Goal: Task Accomplishment & Management: Use online tool/utility

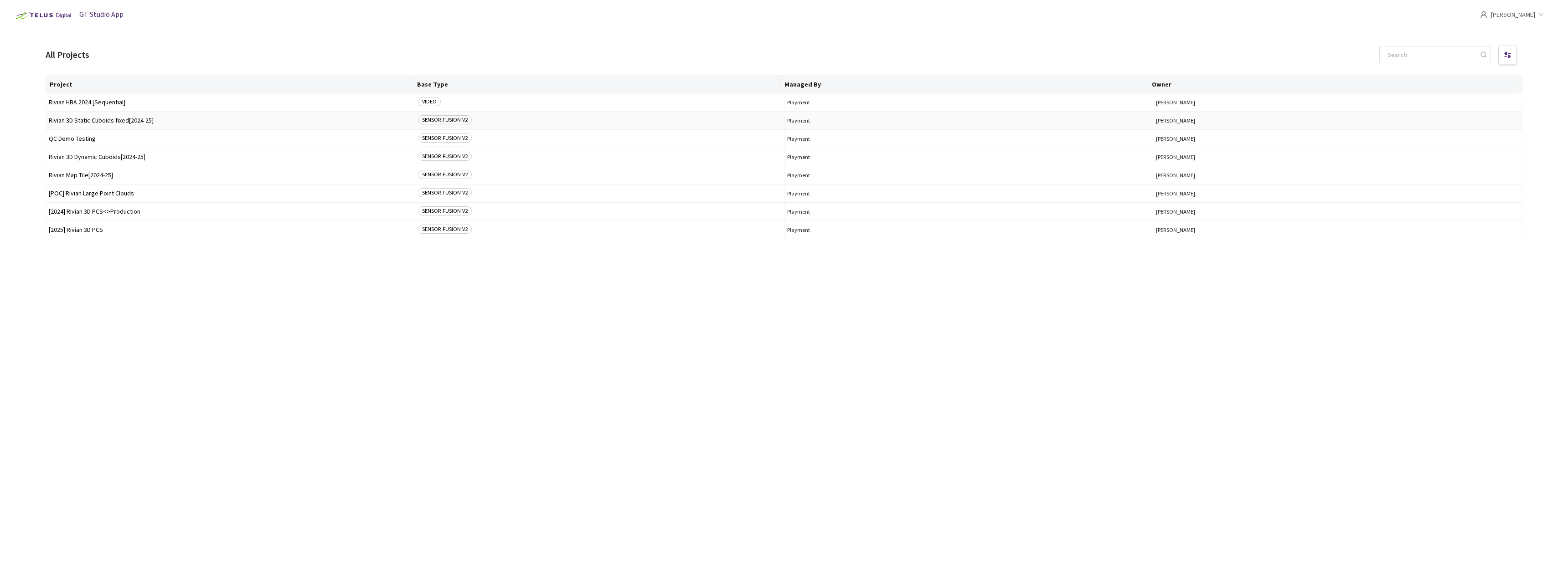
click at [177, 119] on span "Rivian 3D Static Cuboids fixed[2024-25]" at bounding box center [230, 120] width 363 height 7
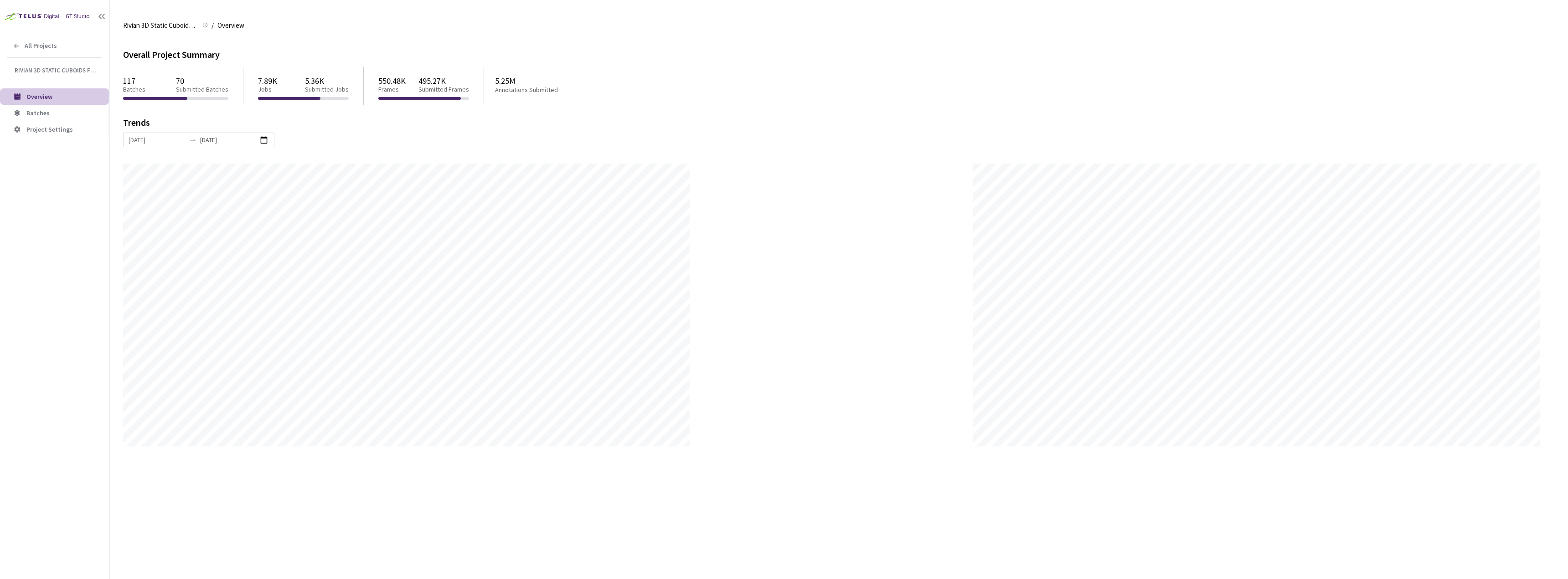
scroll to position [579, 1568]
click at [49, 113] on span "Batches" at bounding box center [64, 113] width 75 height 8
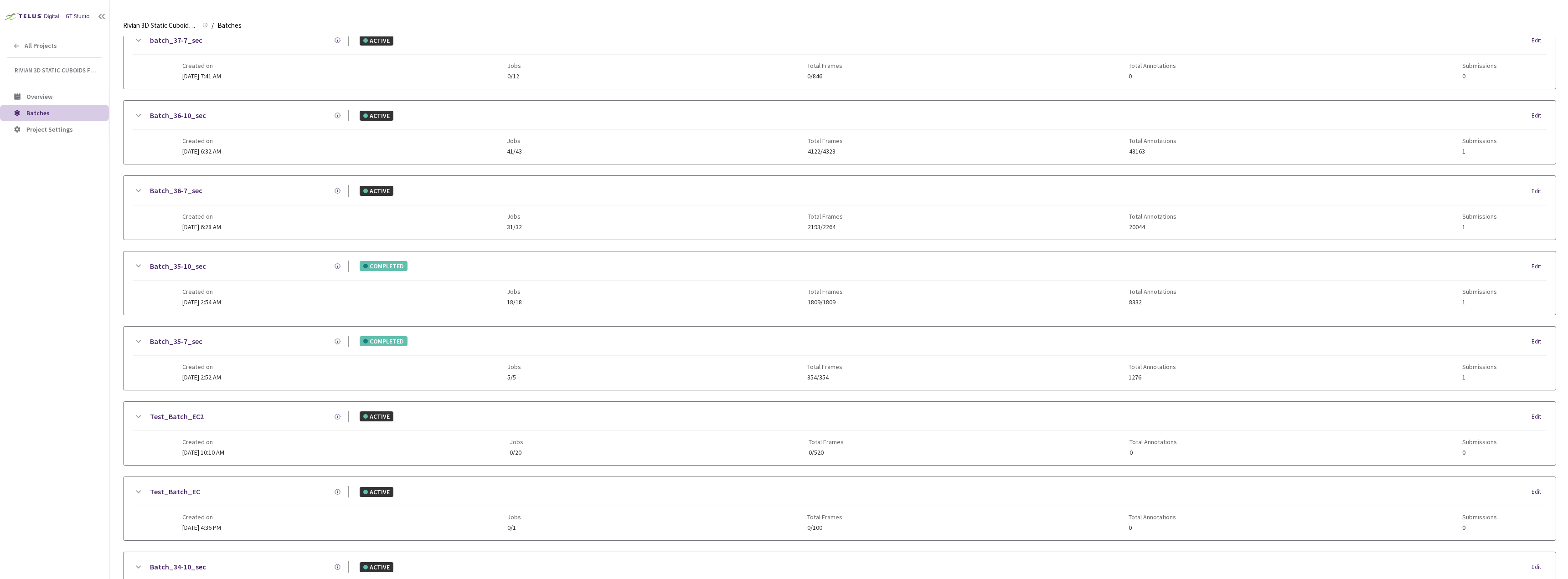
scroll to position [726, 0]
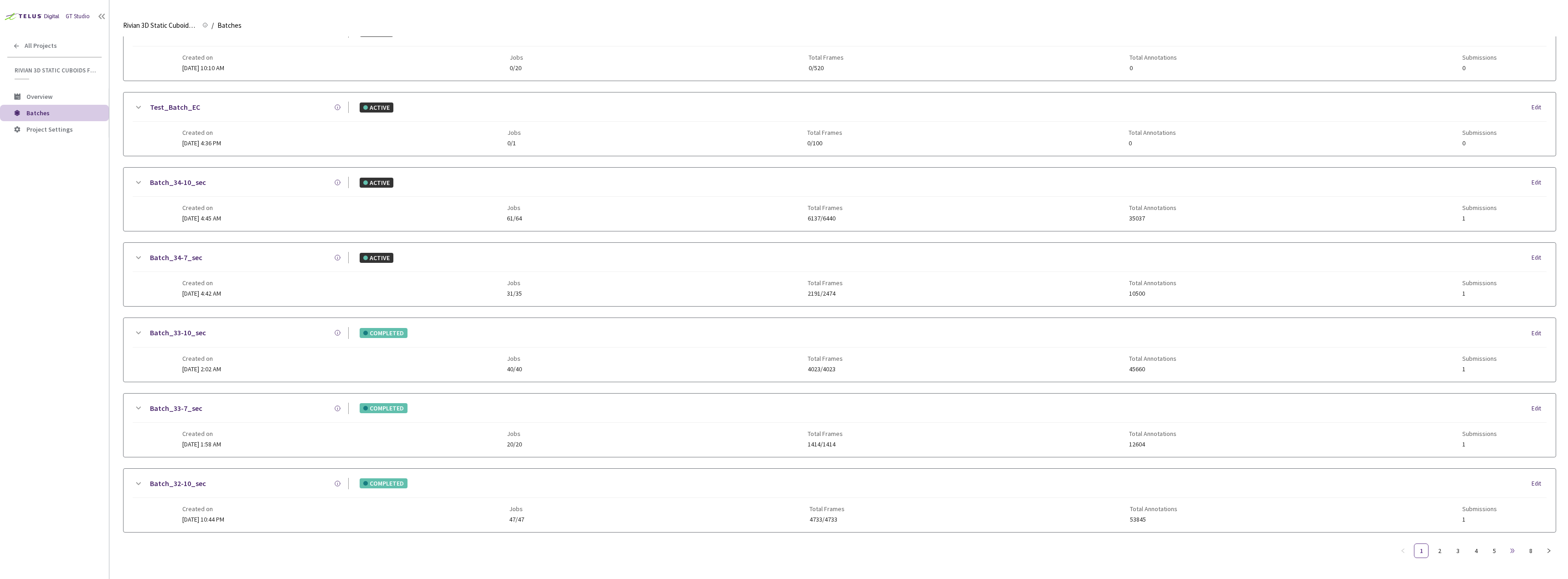
click at [1509, 551] on span "•••" at bounding box center [1513, 550] width 15 height 15
click at [1508, 551] on link "7" at bounding box center [1512, 550] width 13 height 13
click at [1507, 551] on link "7" at bounding box center [1512, 550] width 13 height 13
click at [1529, 552] on link "8" at bounding box center [1530, 550] width 13 height 13
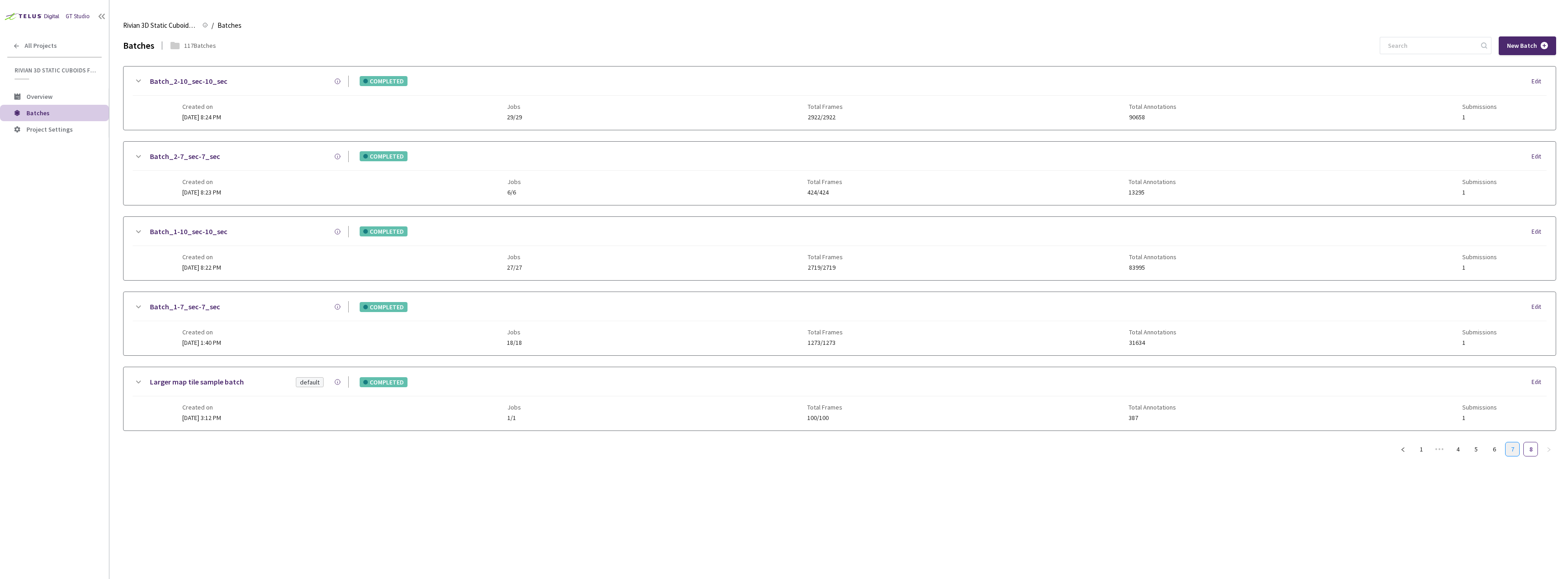
click at [1513, 447] on link "7" at bounding box center [1512, 449] width 13 height 13
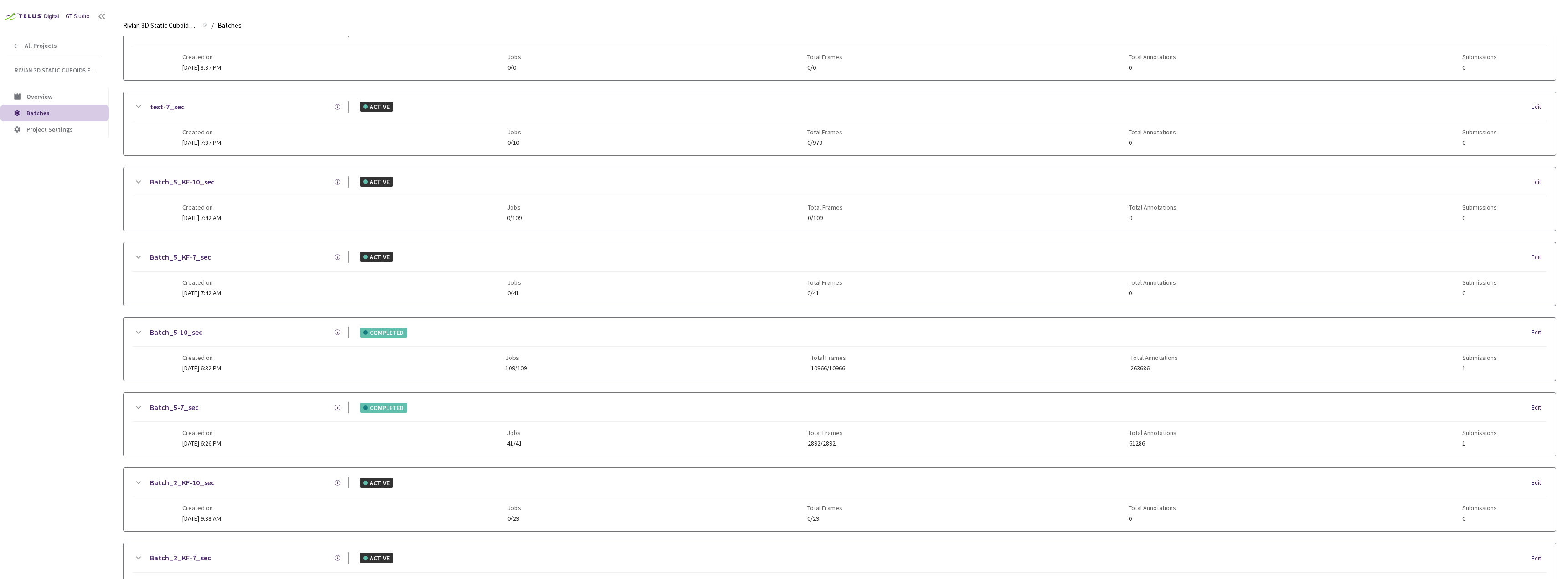
scroll to position [726, 0]
click at [1496, 549] on link "6" at bounding box center [1494, 550] width 13 height 13
click at [1472, 555] on link "5" at bounding box center [1476, 550] width 13 height 13
click at [261, 336] on div "Batch_10-10_sec" at bounding box center [246, 333] width 205 height 12
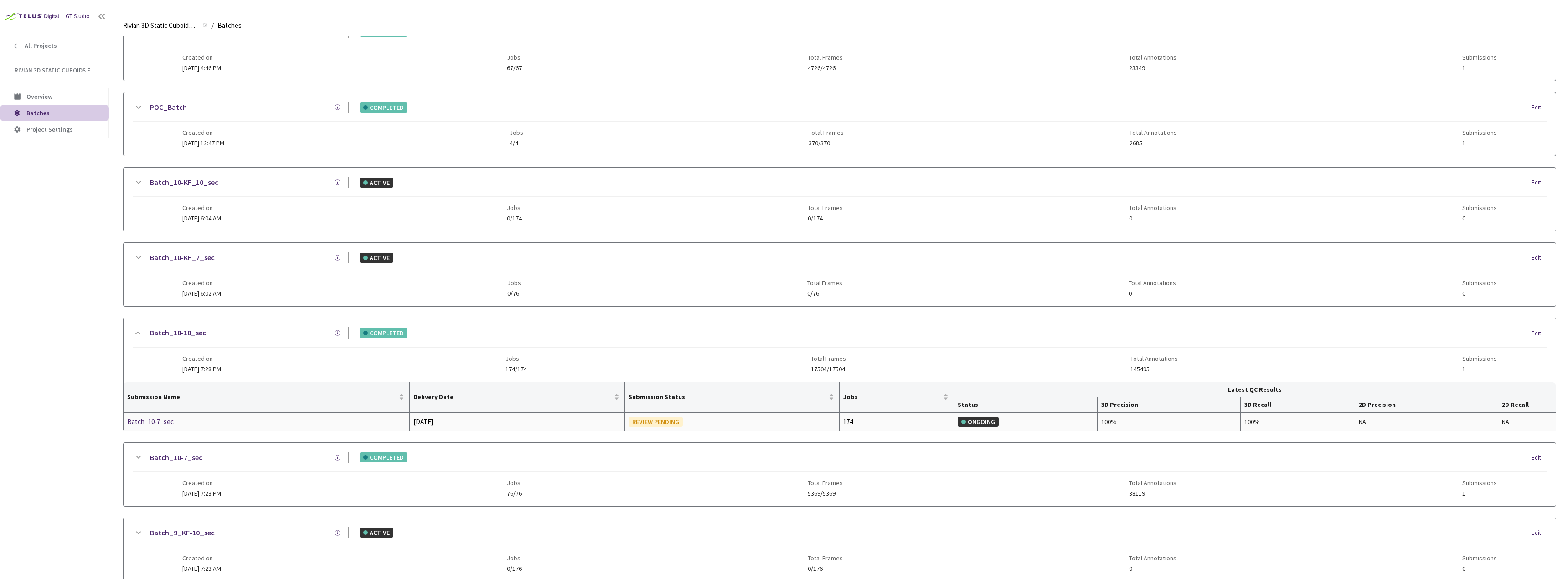
click at [167, 419] on div "Batch_10-7_sec" at bounding box center [175, 421] width 97 height 11
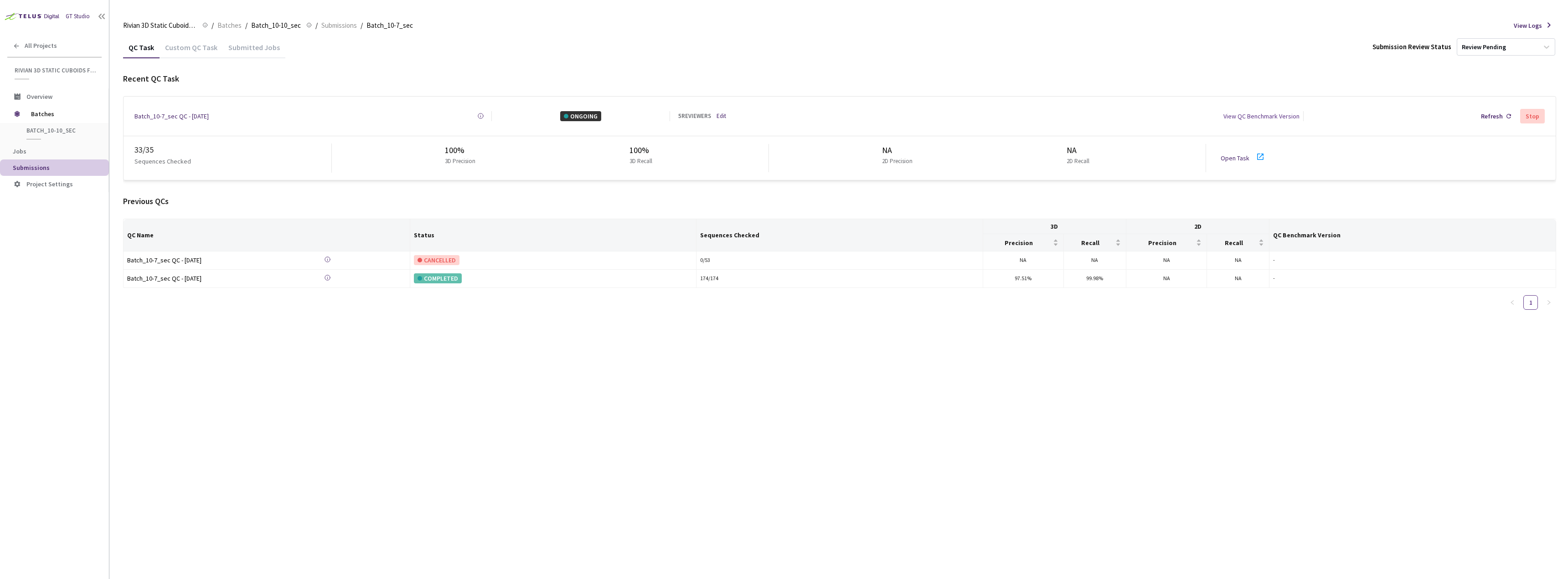
click at [1241, 154] on link "Open Task" at bounding box center [1234, 158] width 29 height 8
click at [1233, 155] on link "Open Task" at bounding box center [1234, 158] width 29 height 8
click at [729, 109] on div "Batch_10-7_sec QC - [DATE] Created at [DATE] 7:07 AM GMT+2 Created by [PERSON_N…" at bounding box center [839, 116] width 1432 height 39
click at [722, 116] on link "Edit" at bounding box center [721, 116] width 10 height 9
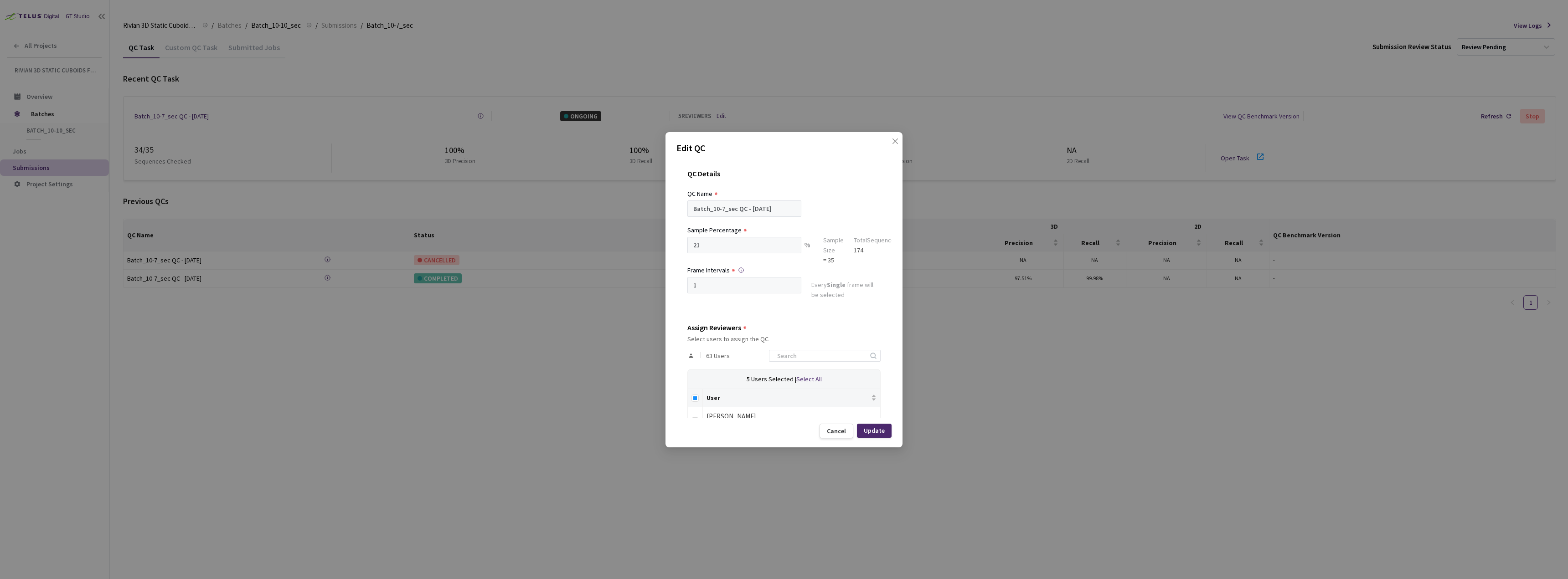
scroll to position [137, 0]
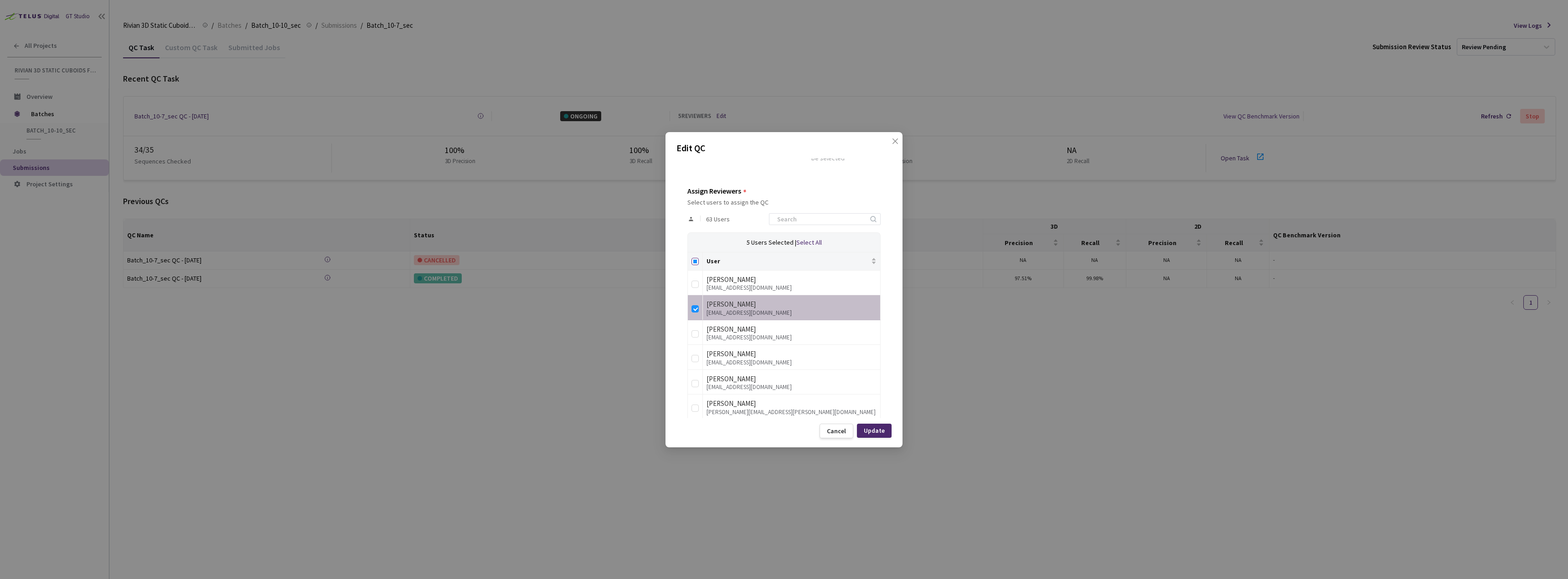
click at [693, 258] on input "Select all" at bounding box center [695, 262] width 7 height 7
checkbox input "true"
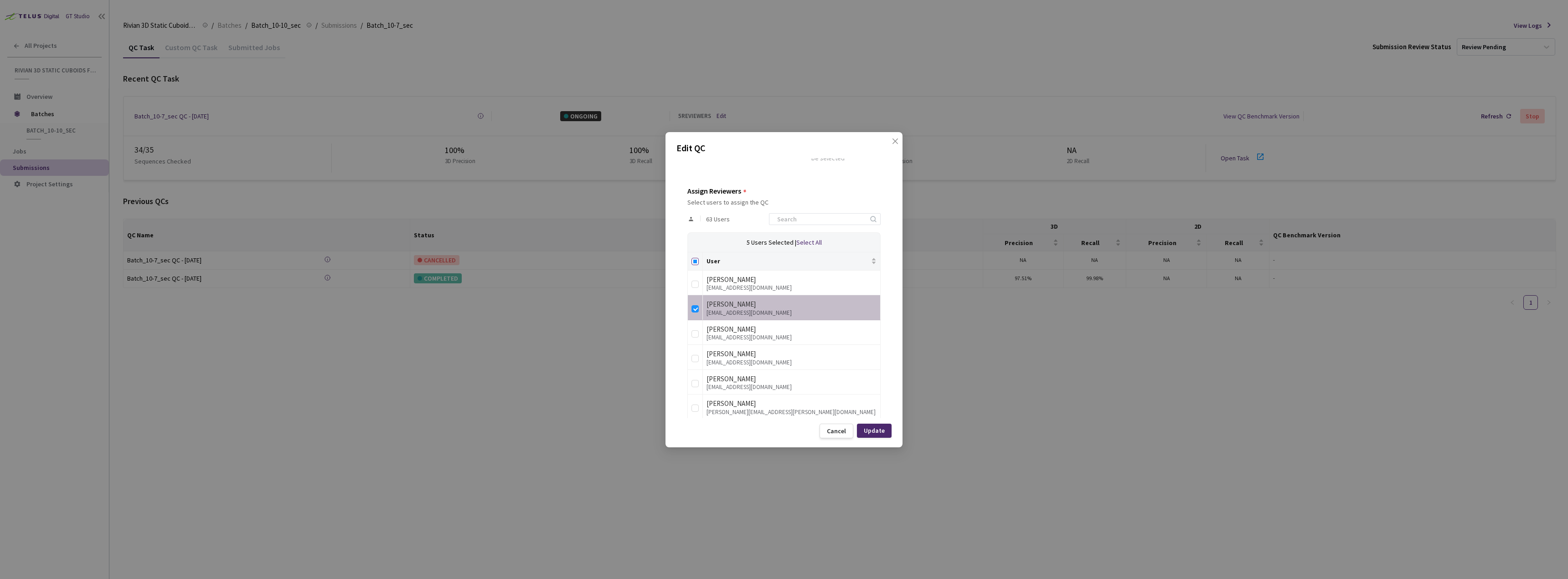
checkbox input "true"
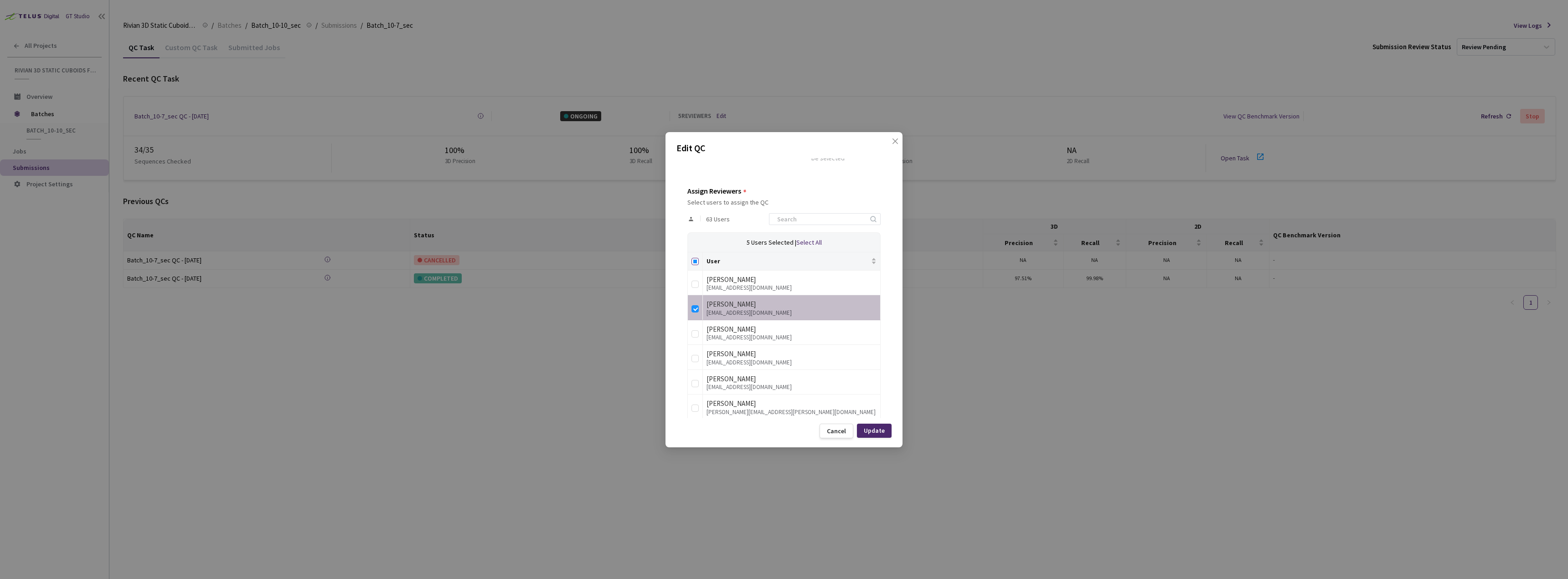
checkbox input "true"
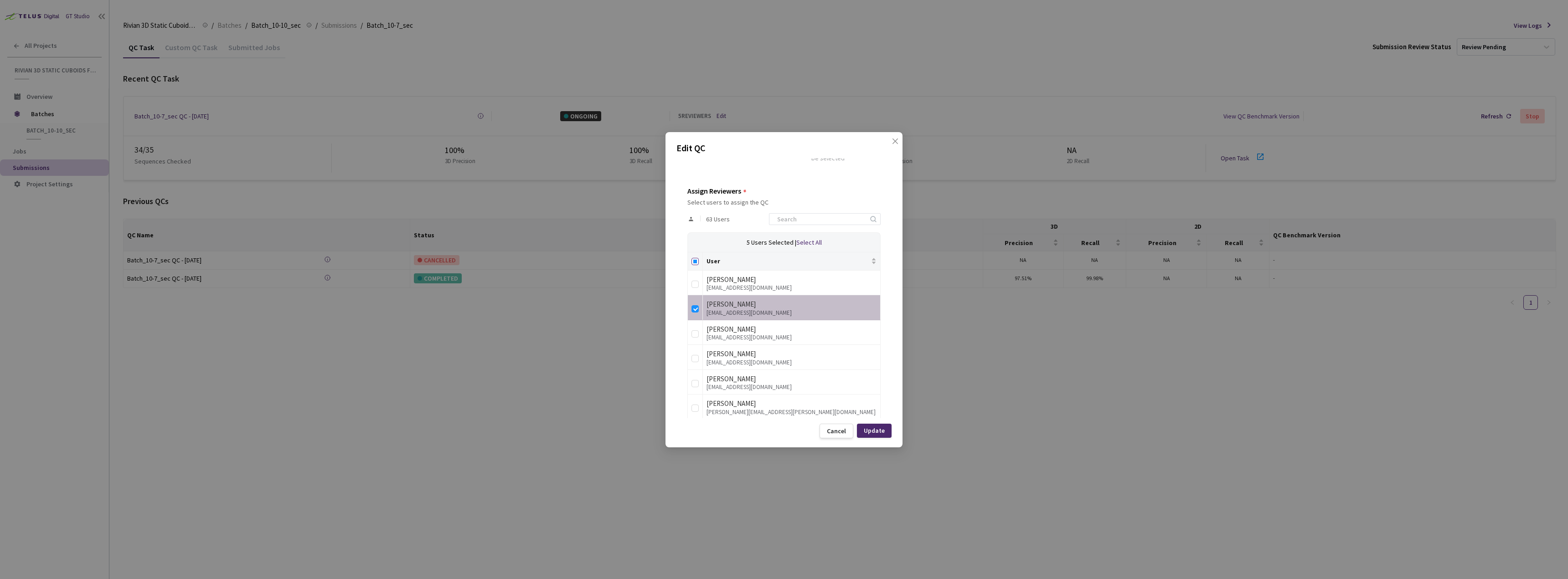
checkbox input "true"
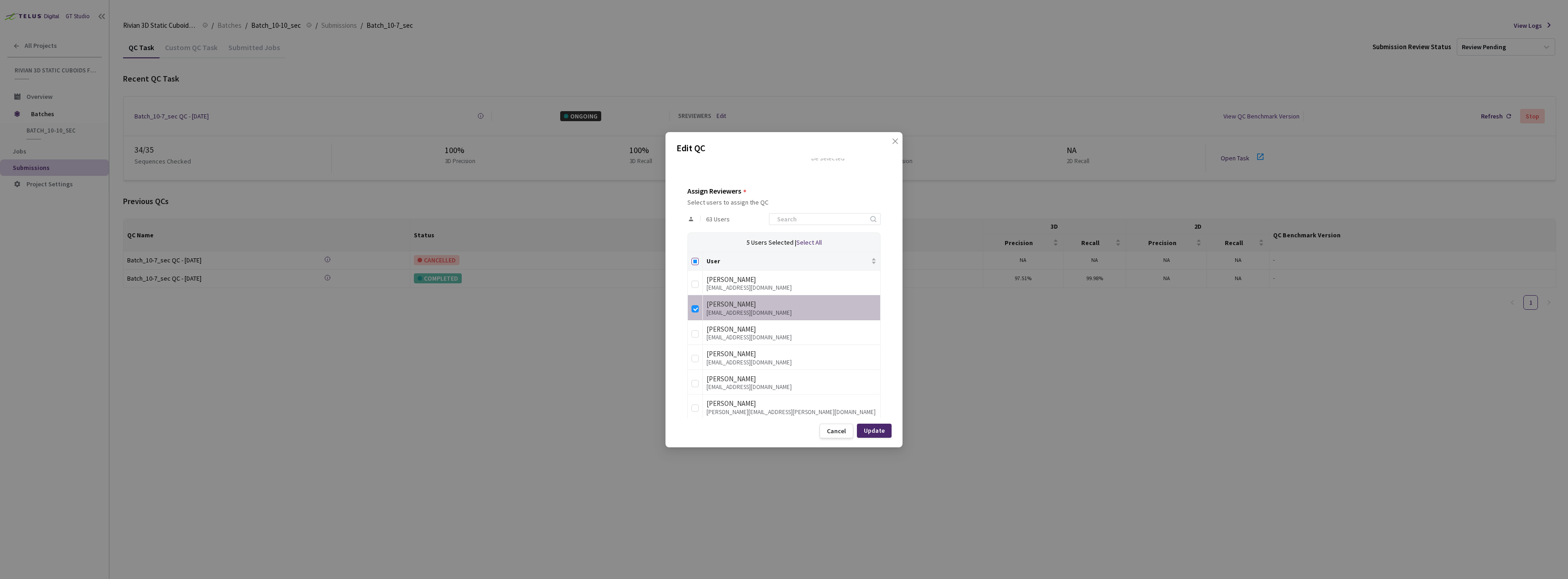
checkbox input "true"
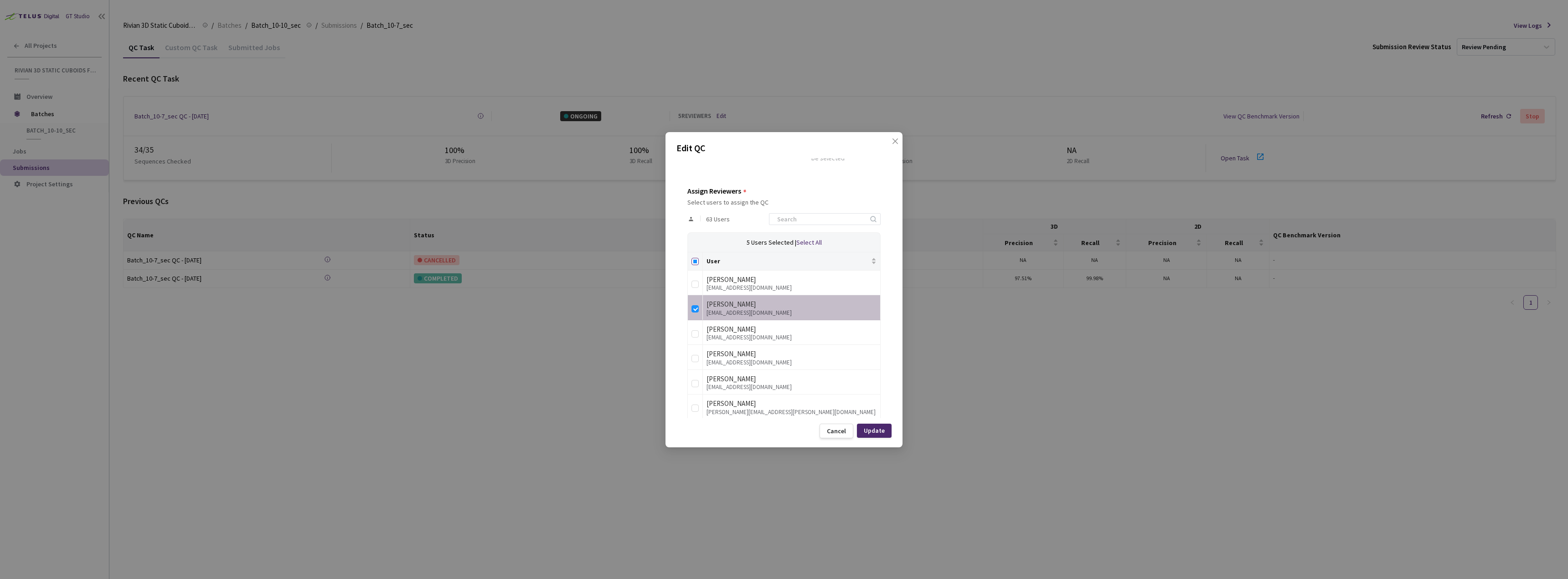
checkbox input "true"
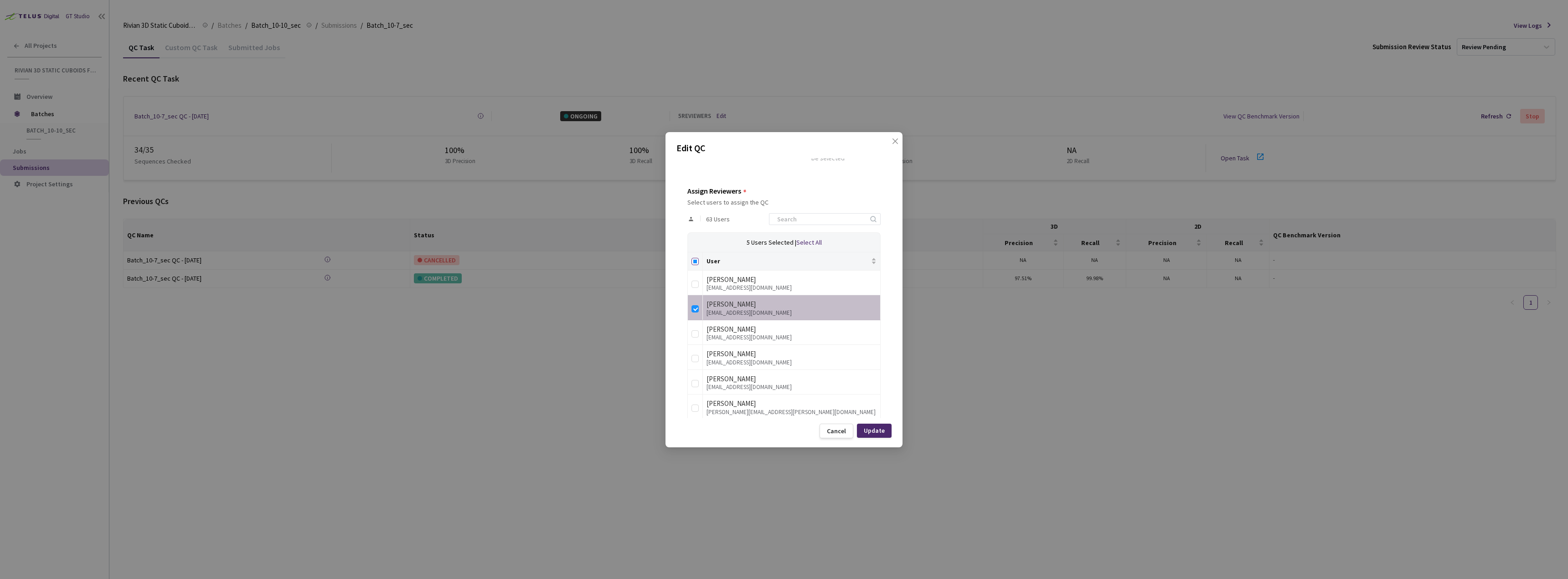
checkbox input "true"
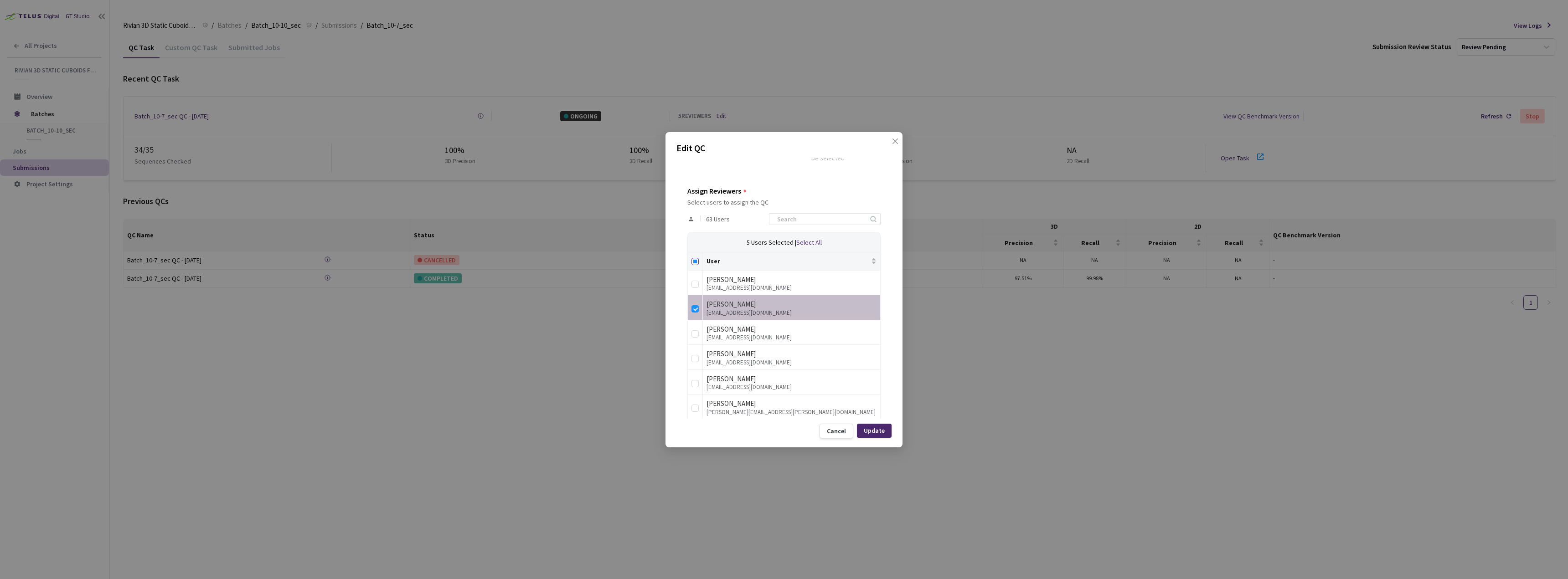
checkbox input "true"
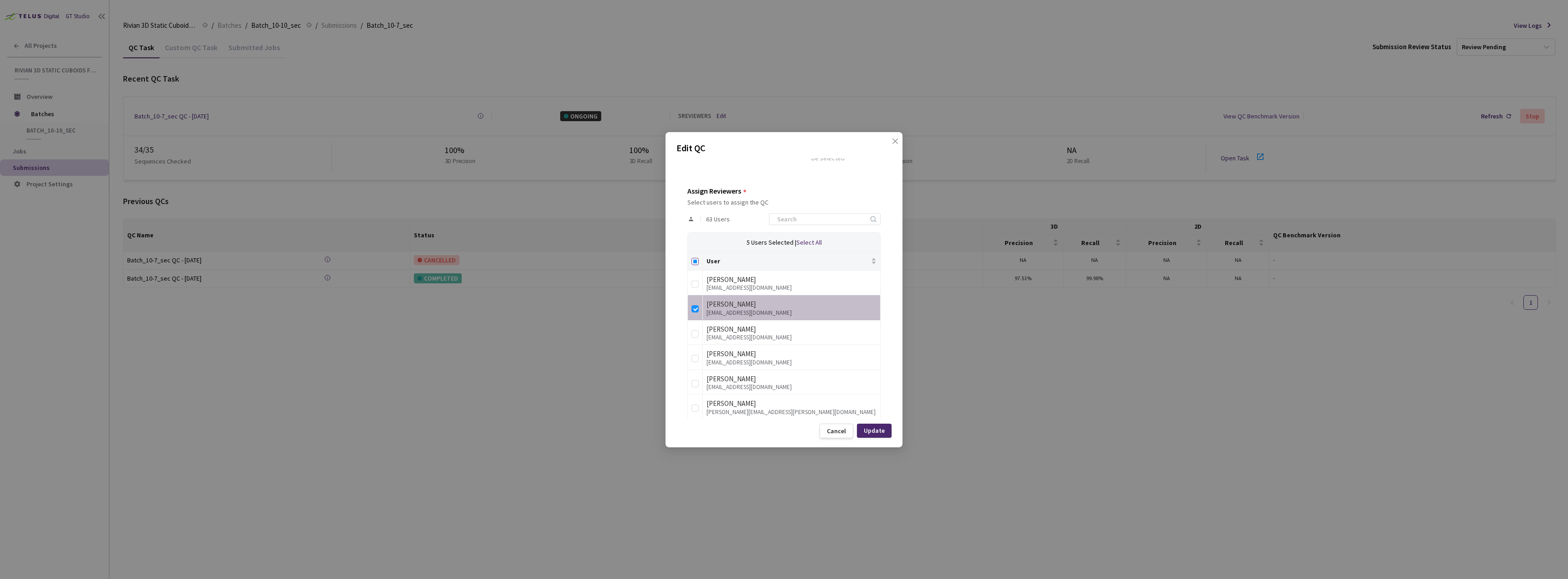
checkbox input "true"
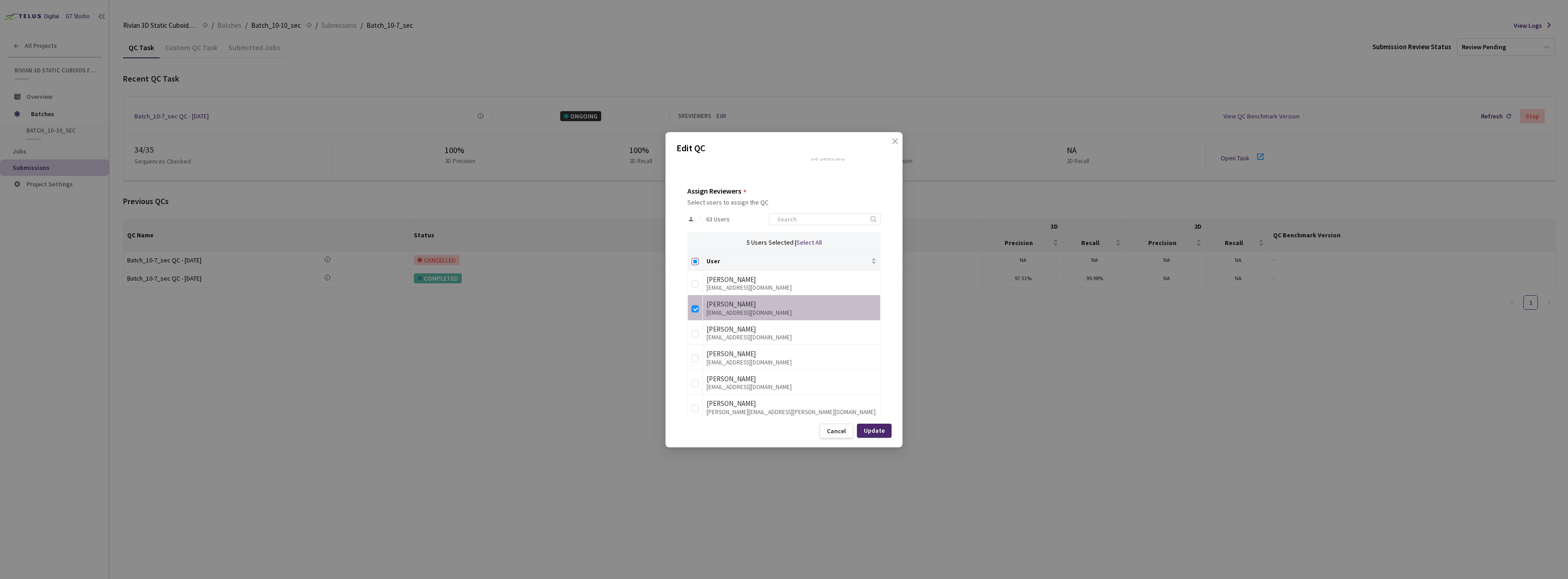
checkbox input "true"
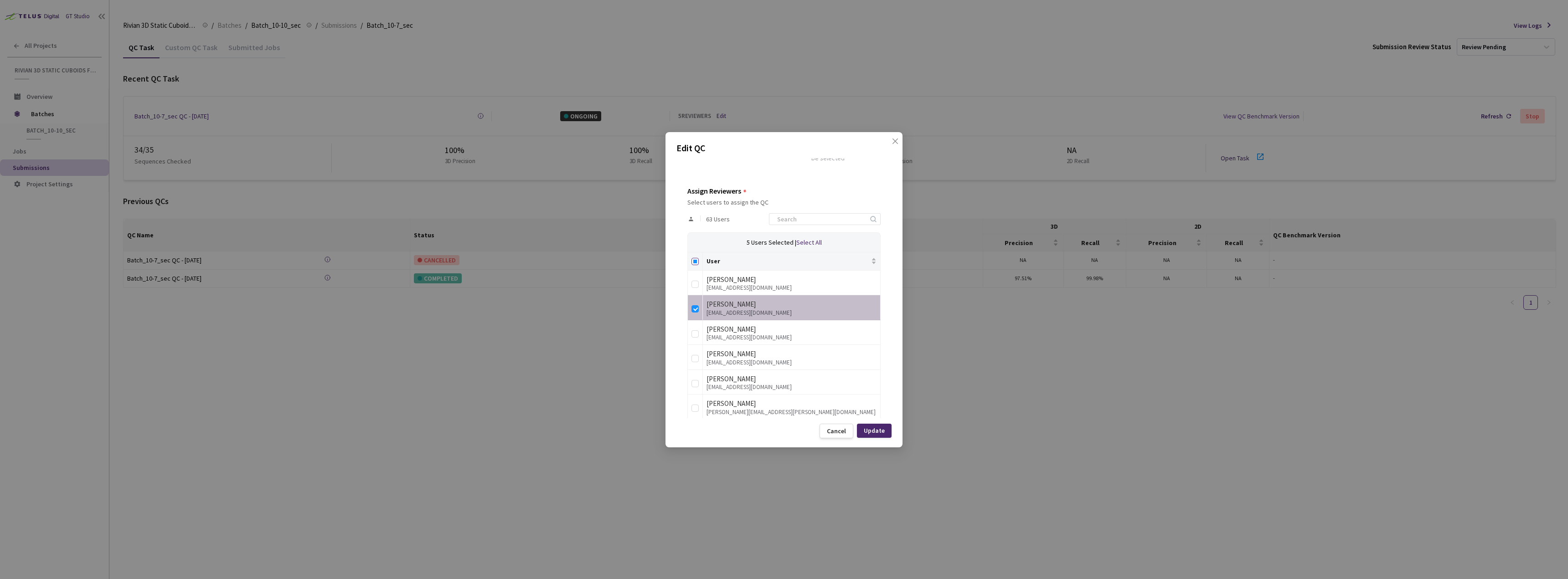
checkbox input "true"
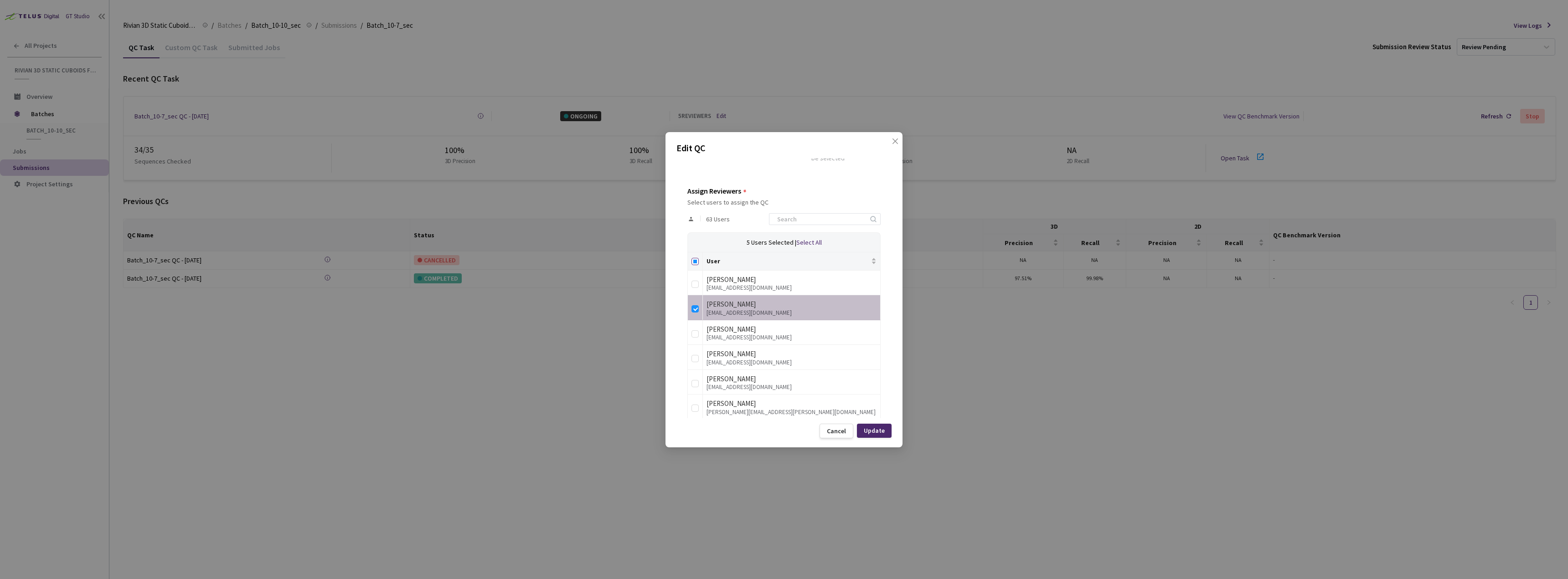
checkbox input "true"
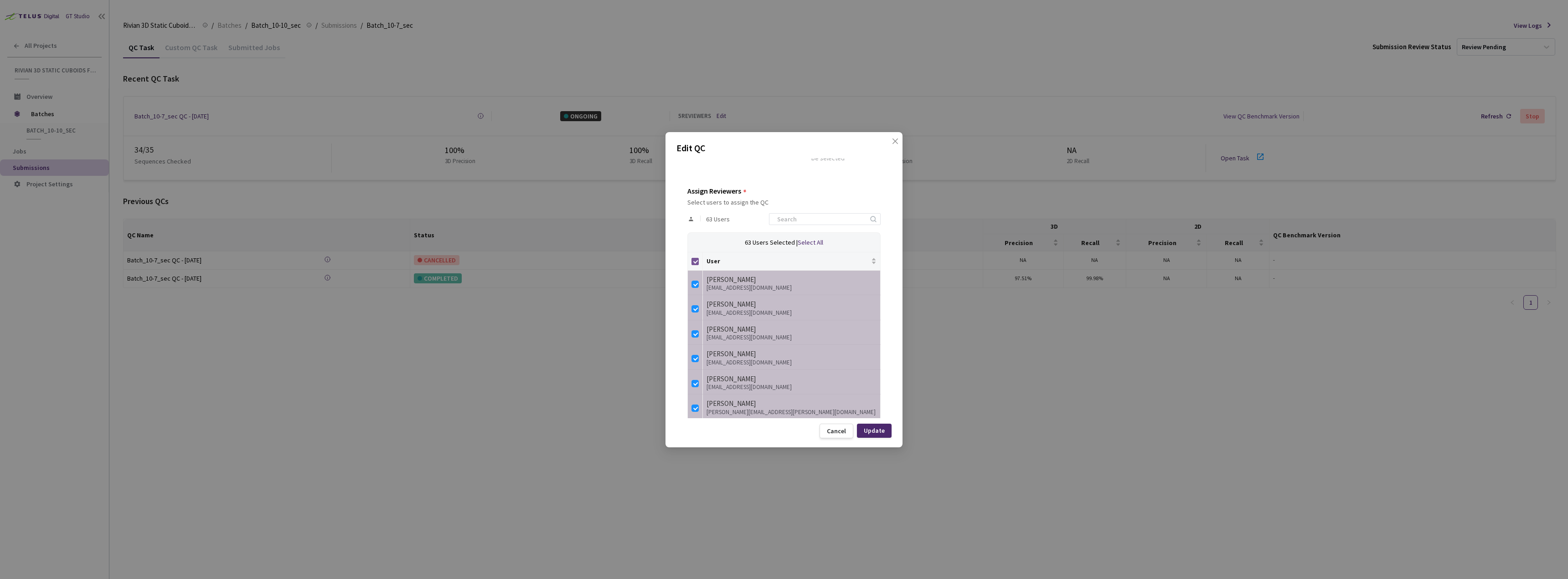
click at [698, 263] on input "Select all" at bounding box center [695, 262] width 7 height 7
checkbox input "false"
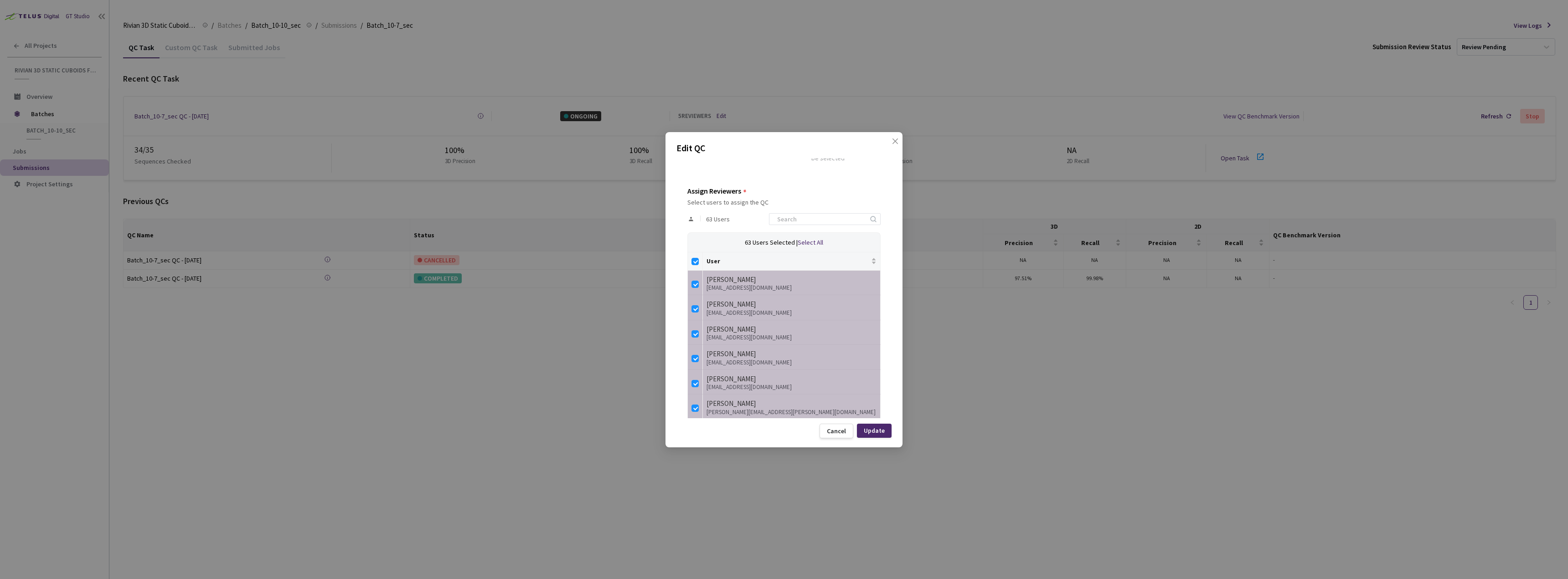
checkbox input "false"
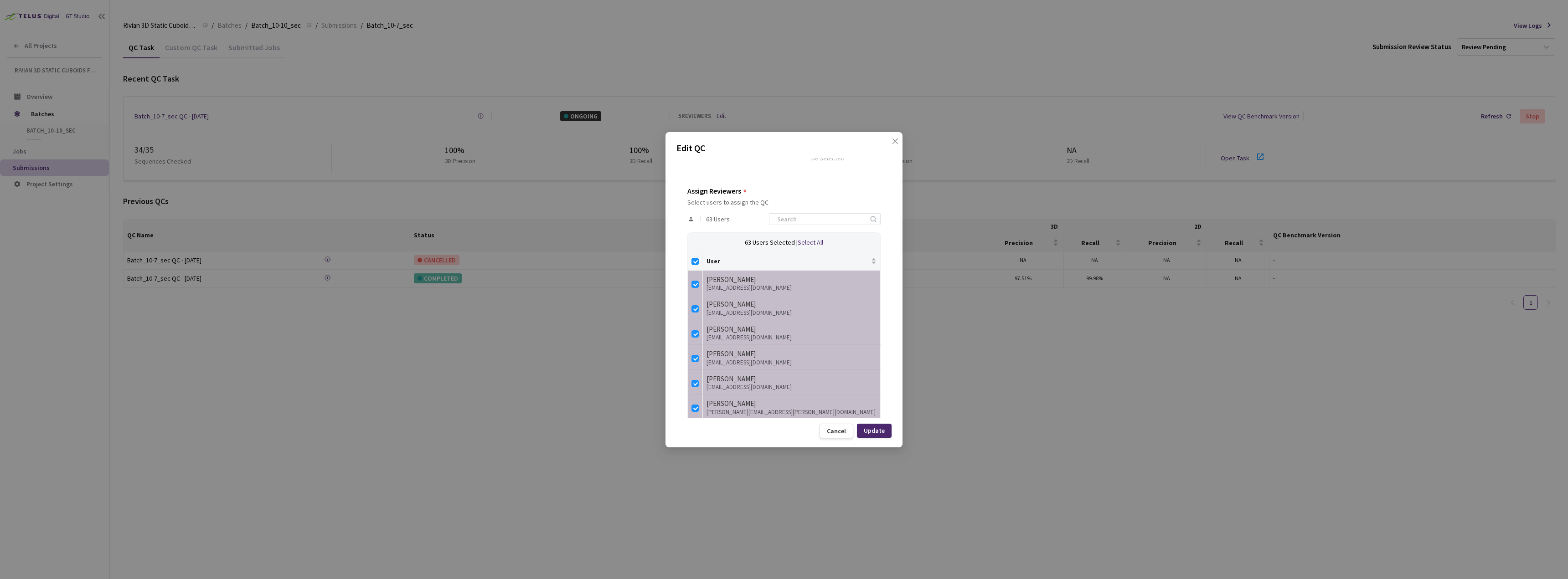
checkbox input "false"
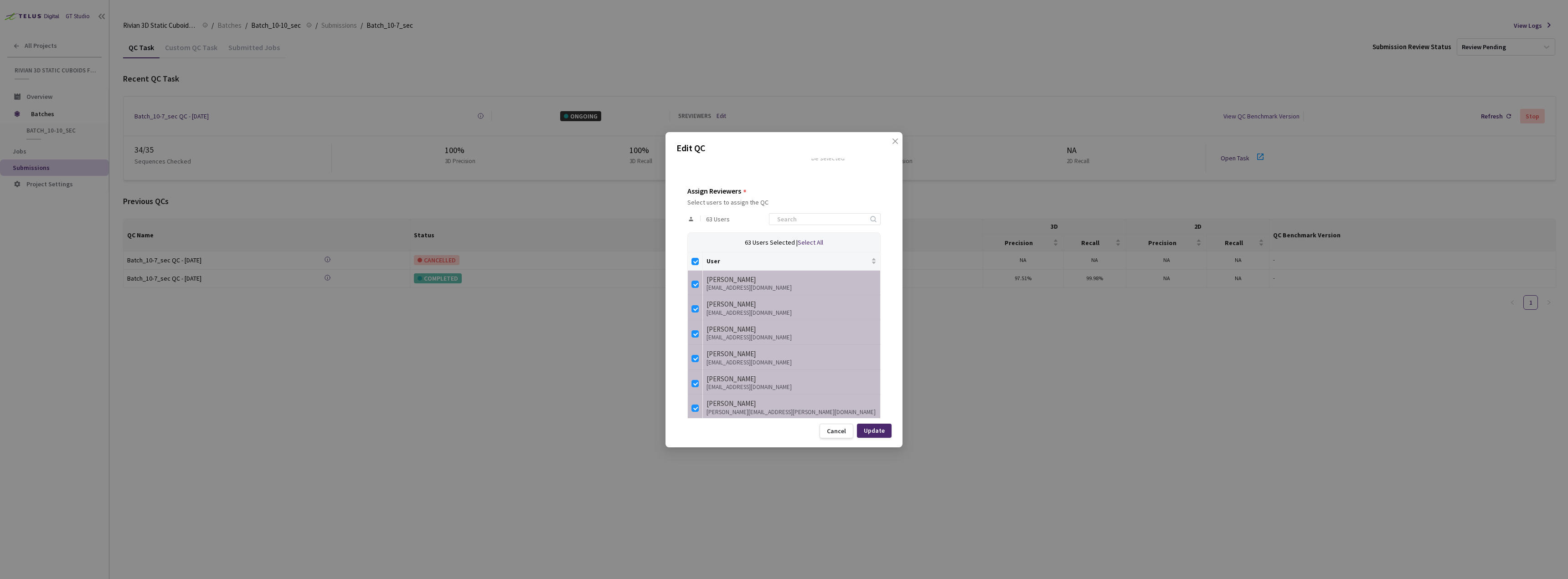
checkbox input "false"
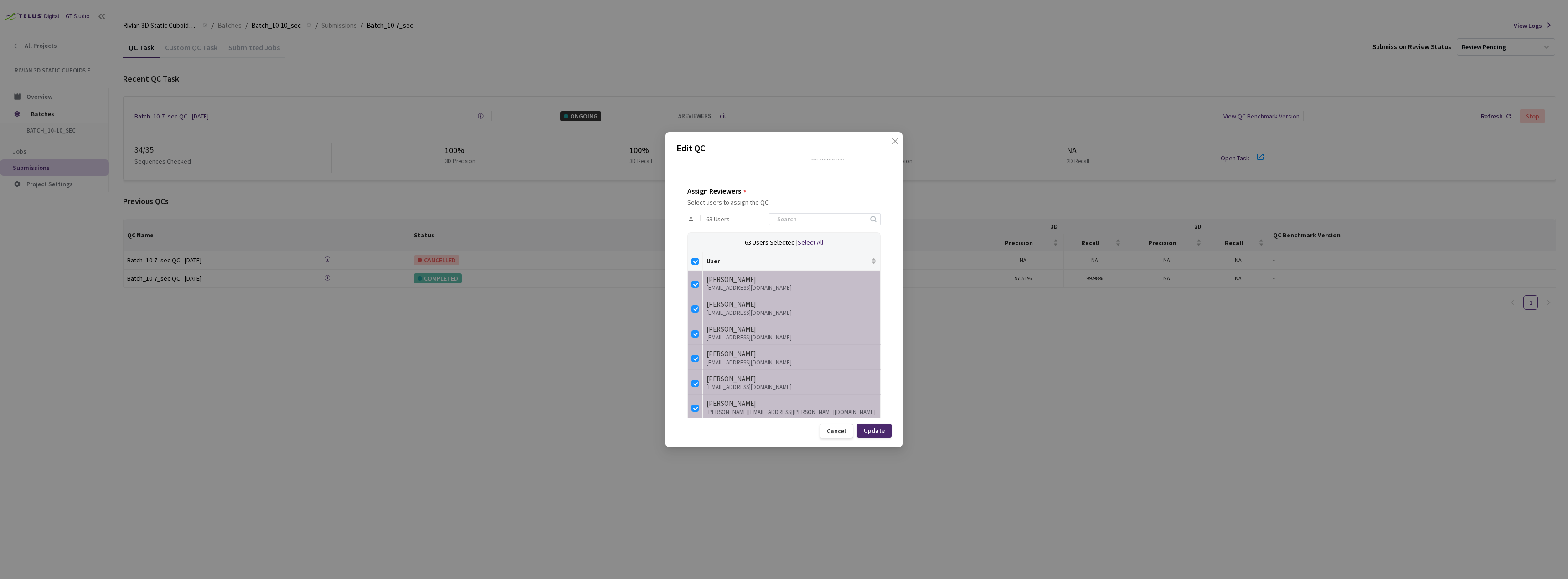
checkbox input "false"
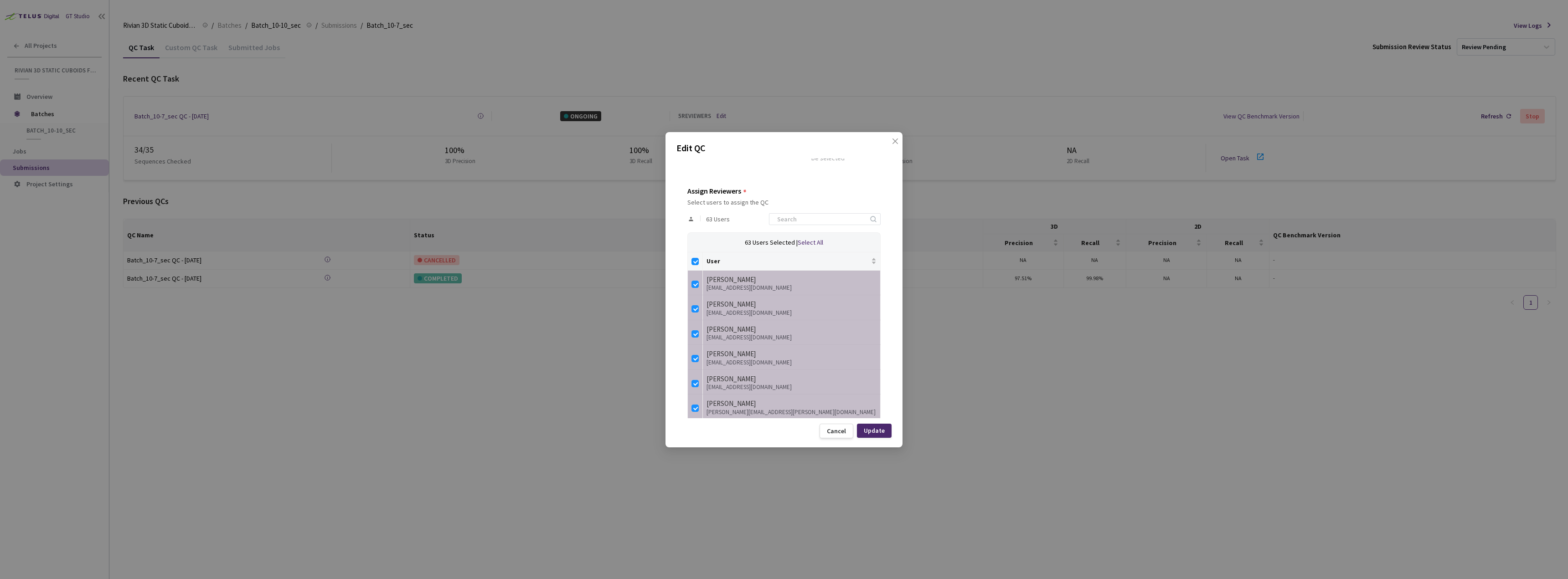
checkbox input "false"
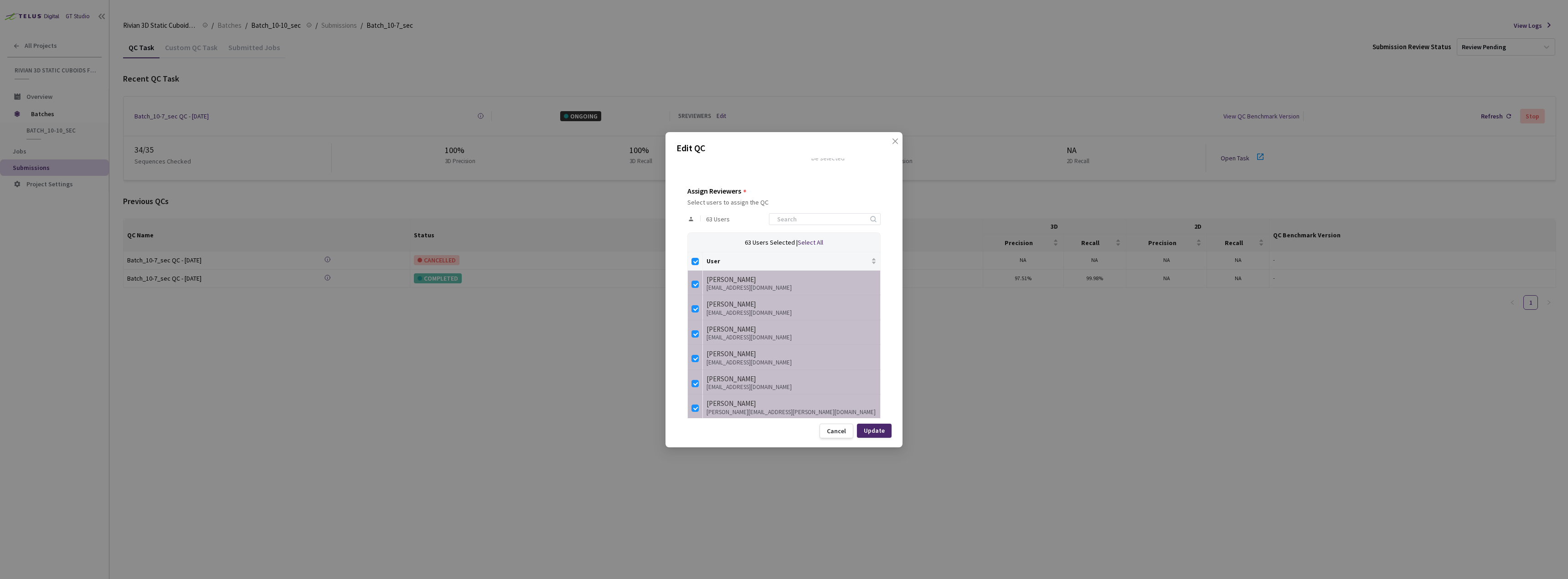
checkbox input "false"
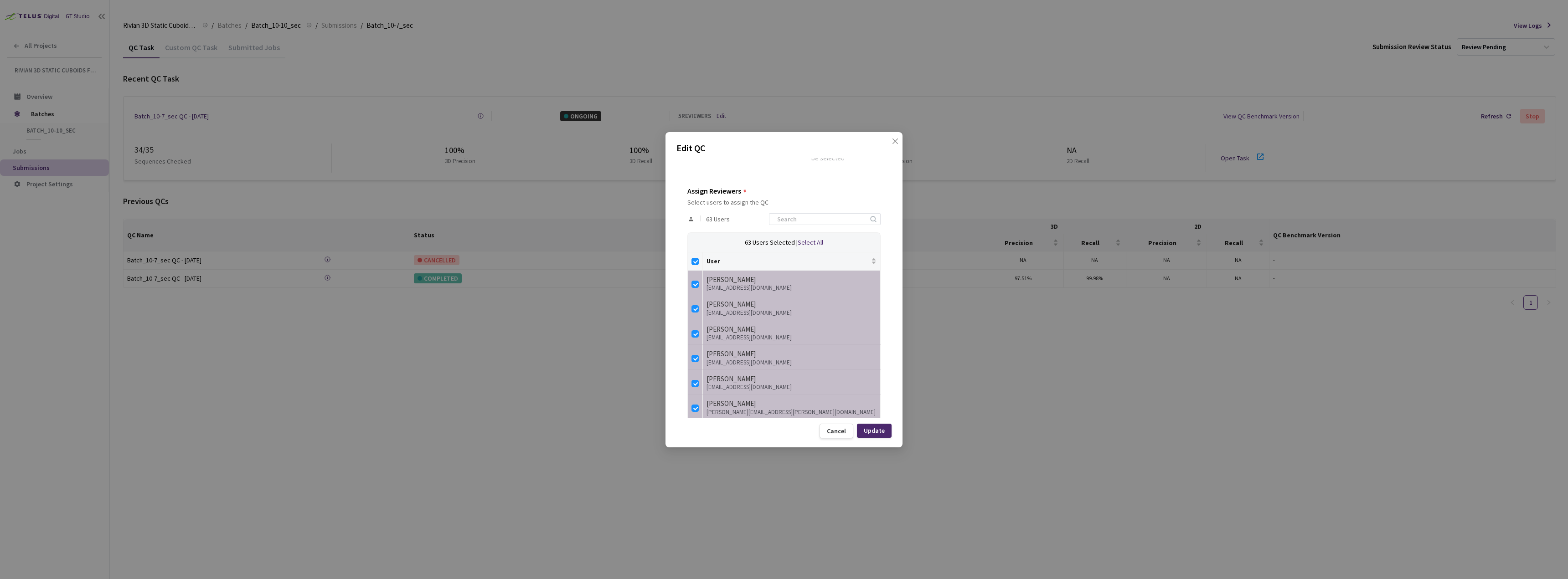
checkbox input "false"
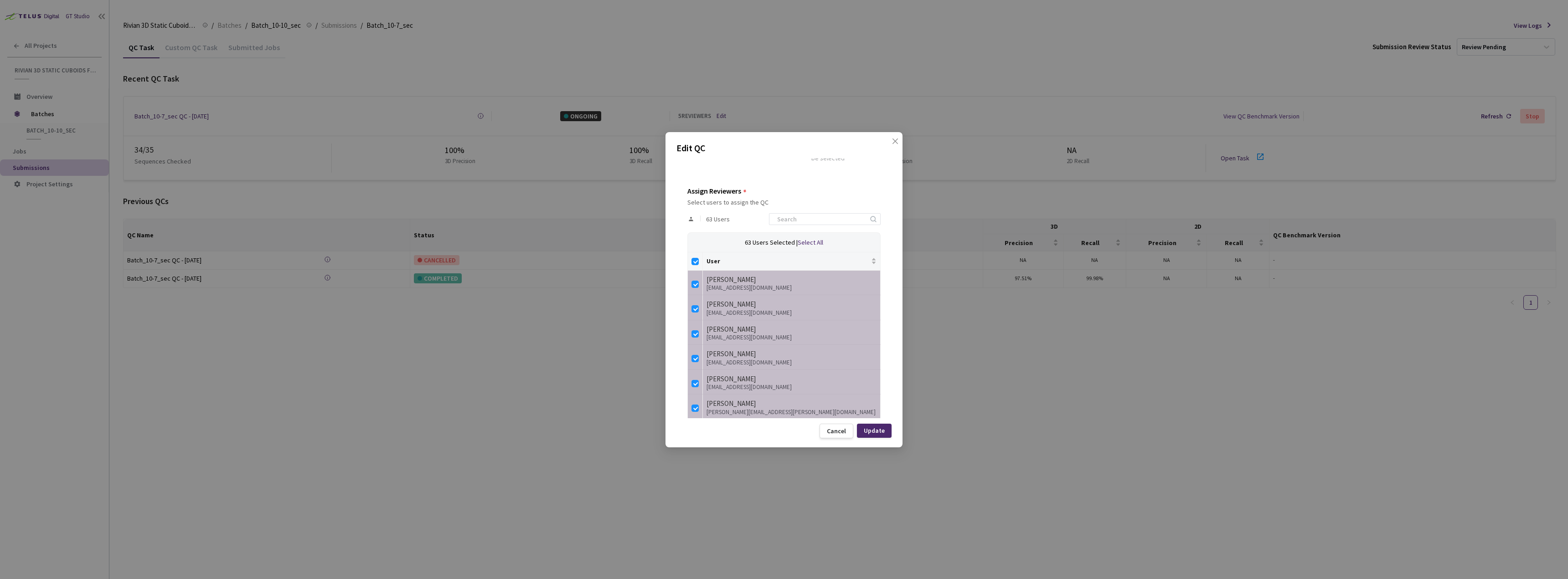
checkbox input "false"
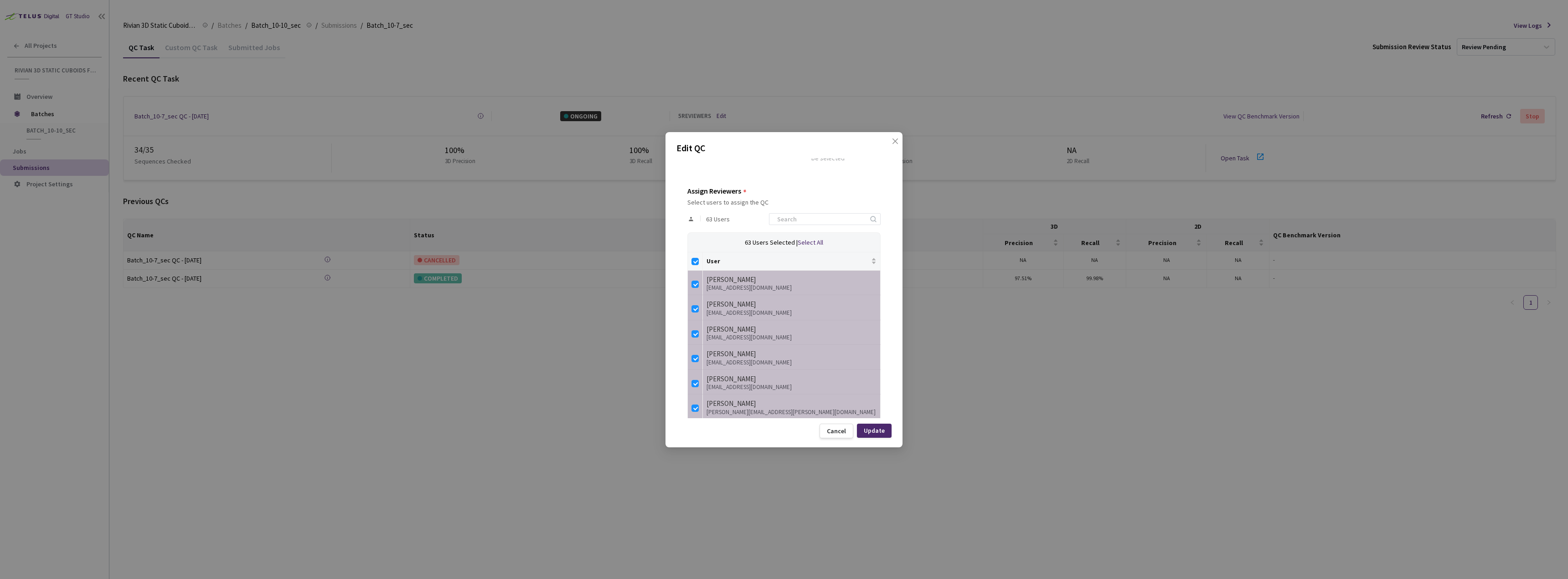
checkbox input "false"
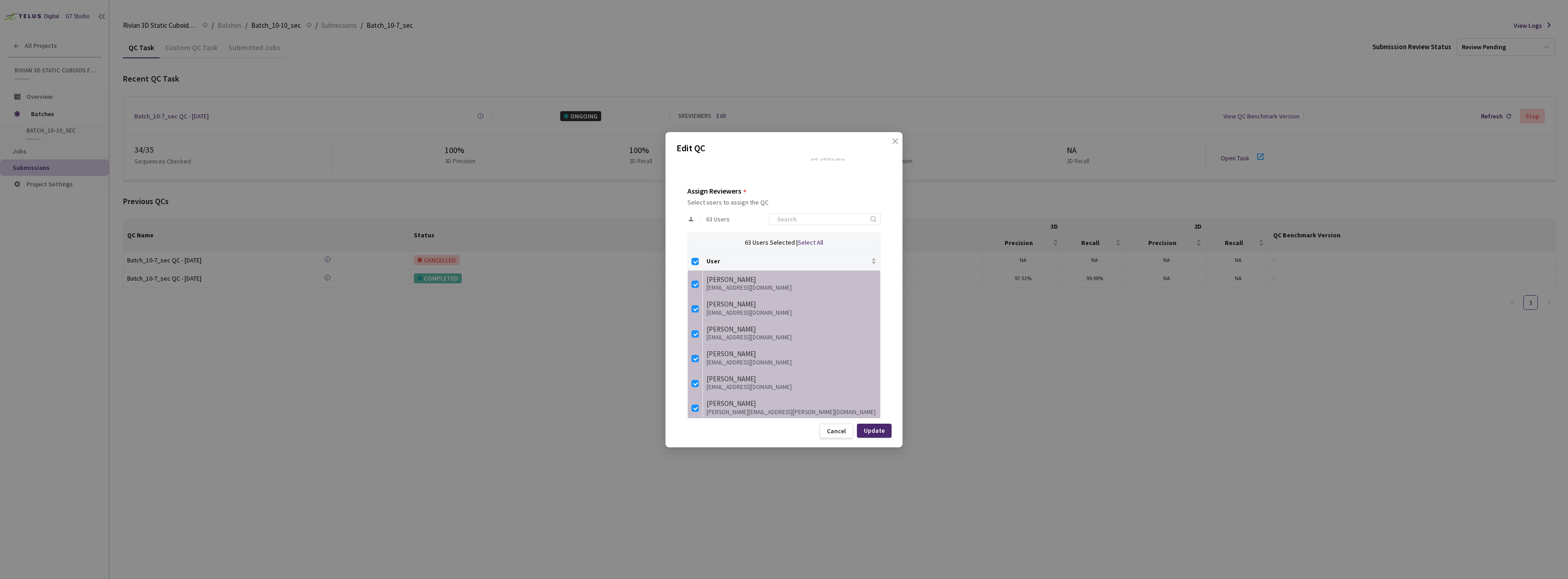
checkbox input "false"
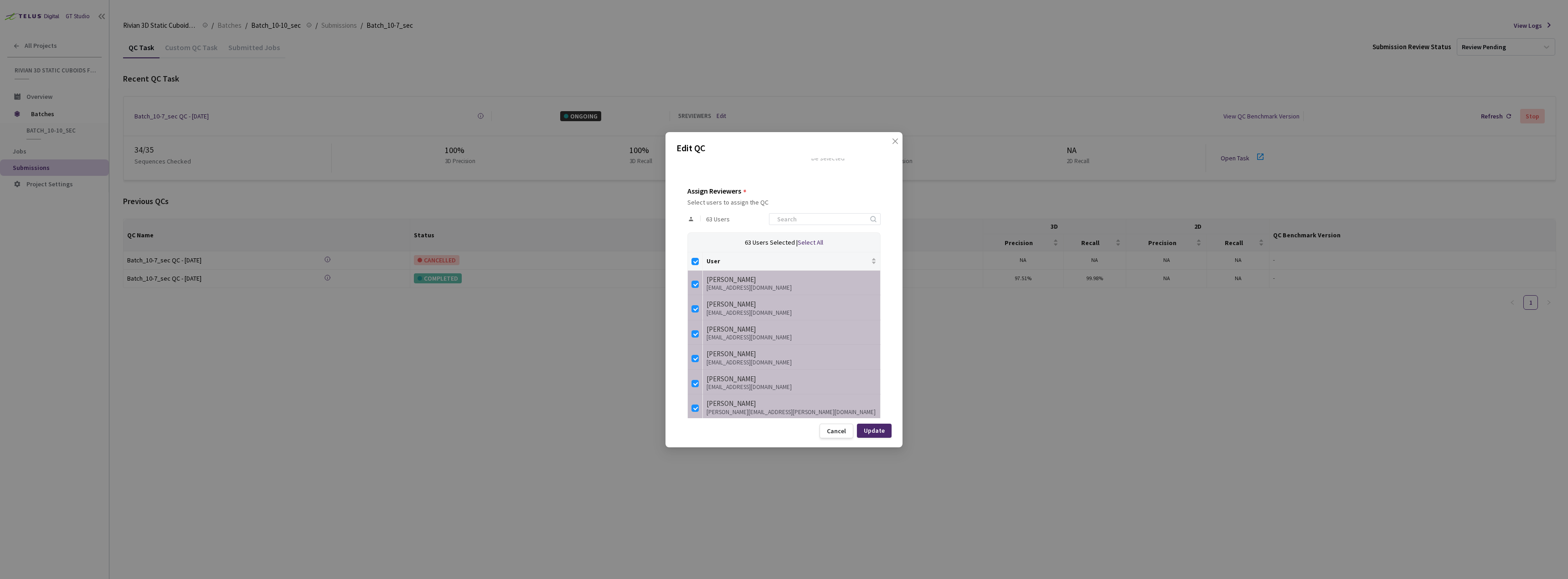
checkbox input "false"
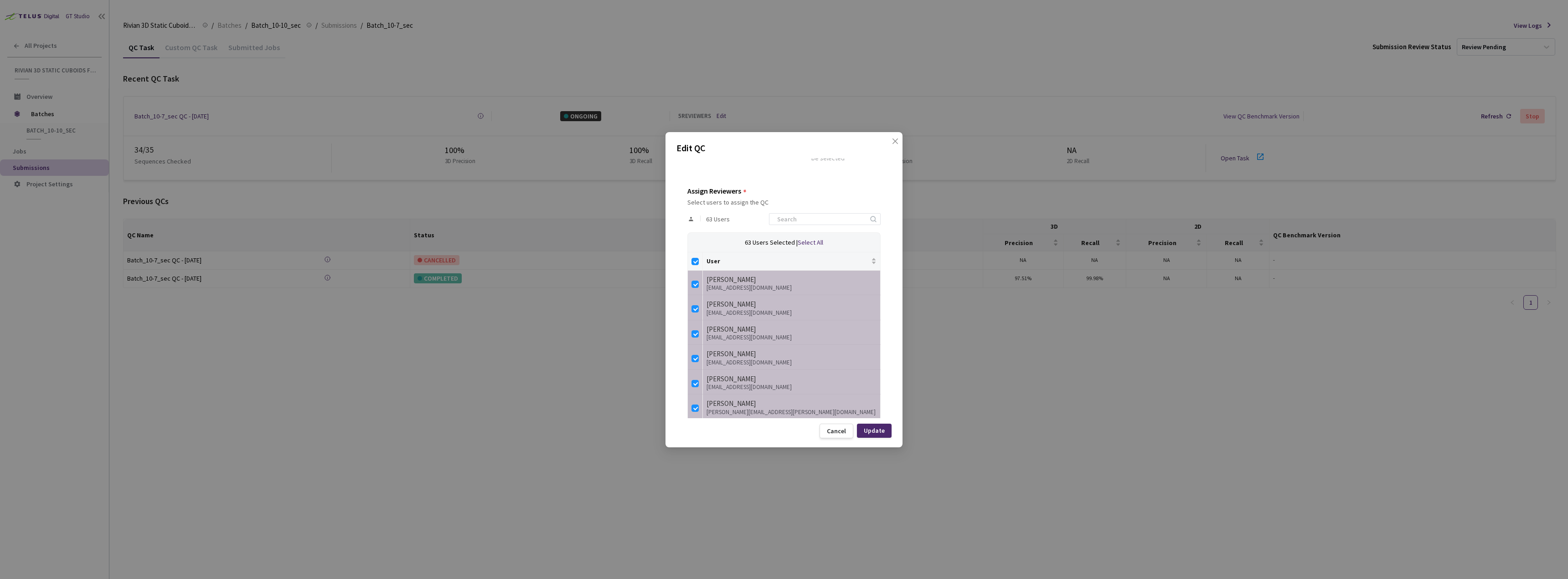
checkbox input "false"
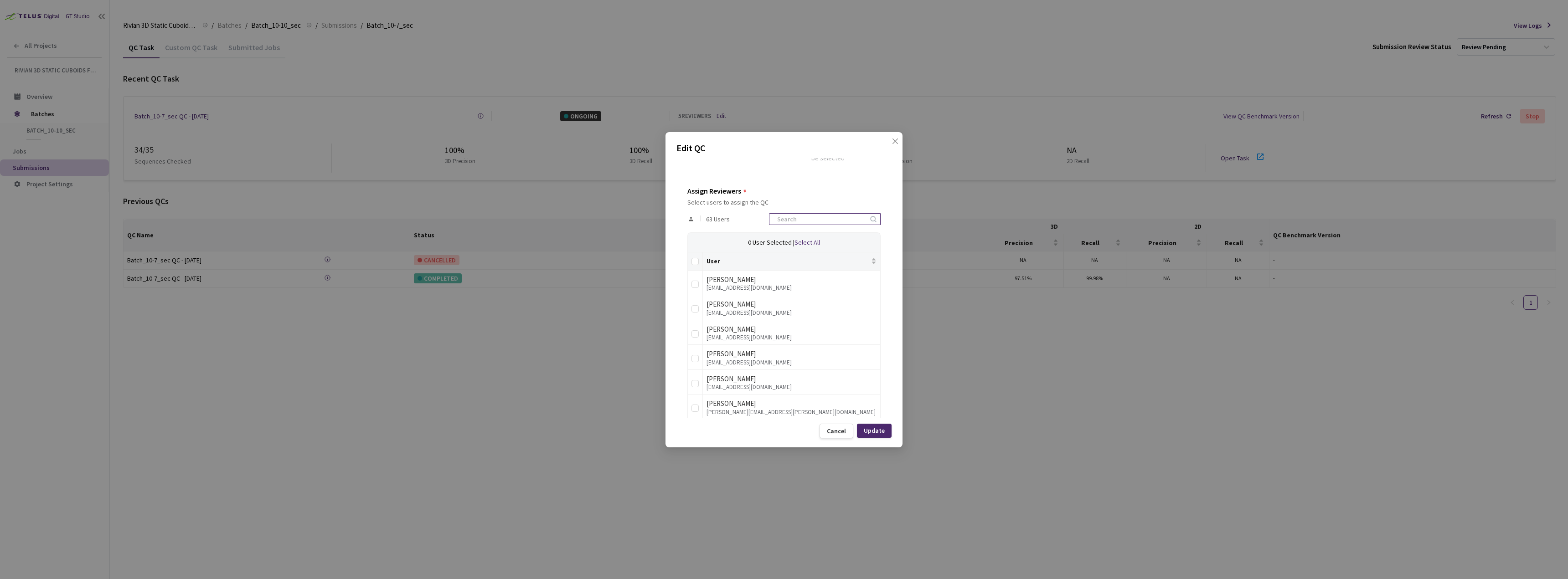
click at [814, 217] on input at bounding box center [821, 219] width 97 height 11
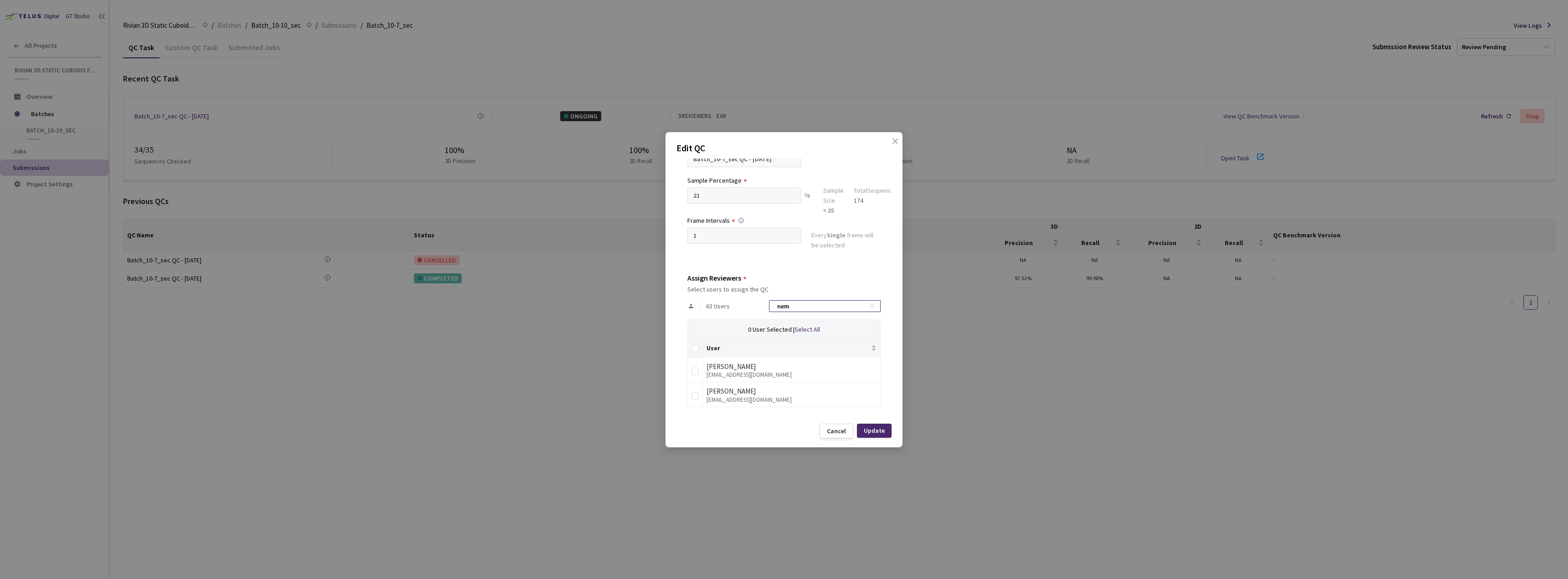
scroll to position [50, 0]
type input "nemanja"
click at [729, 401] on div "[EMAIL_ADDRESS][DOMAIN_NAME]" at bounding box center [791, 400] width 170 height 6
click at [685, 392] on div "QC Details QC Name Batch_10-7_sec QC - [DATE] Sample Percentage 21 % Sample Siz…" at bounding box center [783, 288] width 215 height 260
click at [702, 397] on td at bounding box center [695, 394] width 15 height 25
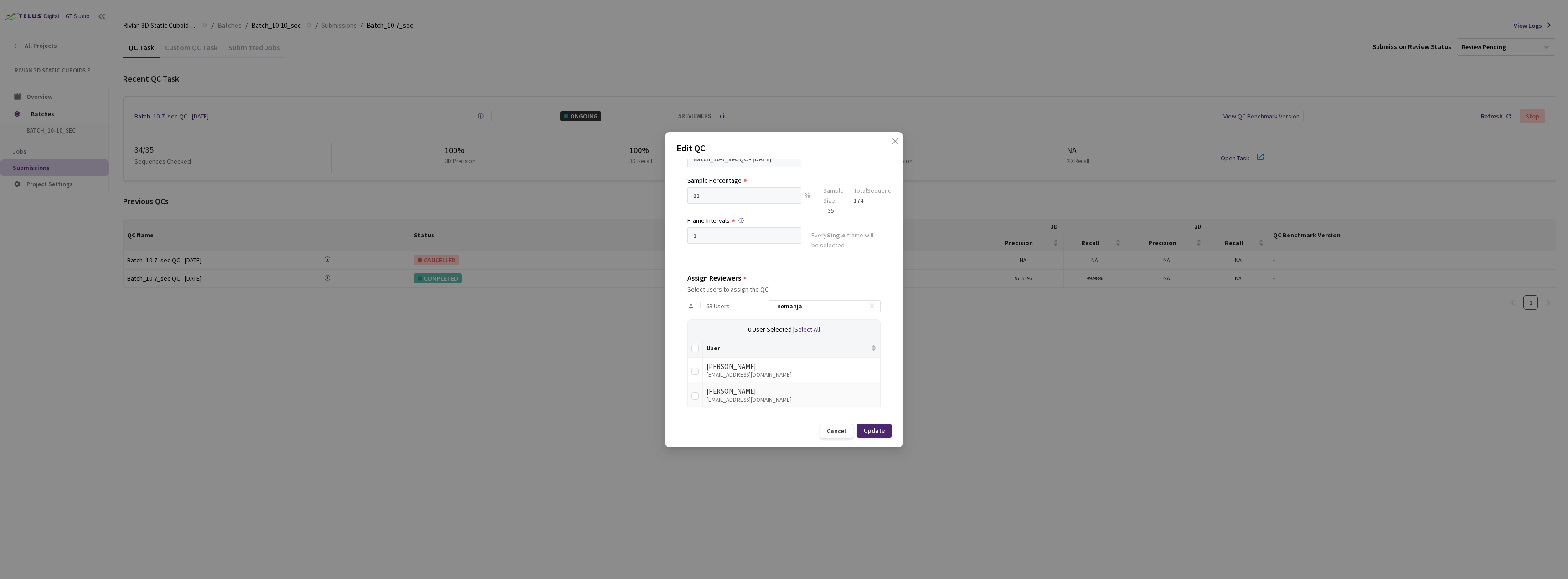
click at [690, 395] on td at bounding box center [695, 394] width 15 height 25
click at [696, 396] on input "checkbox" at bounding box center [695, 396] width 7 height 7
checkbox input "true"
click at [870, 432] on div "Update" at bounding box center [874, 431] width 21 height 7
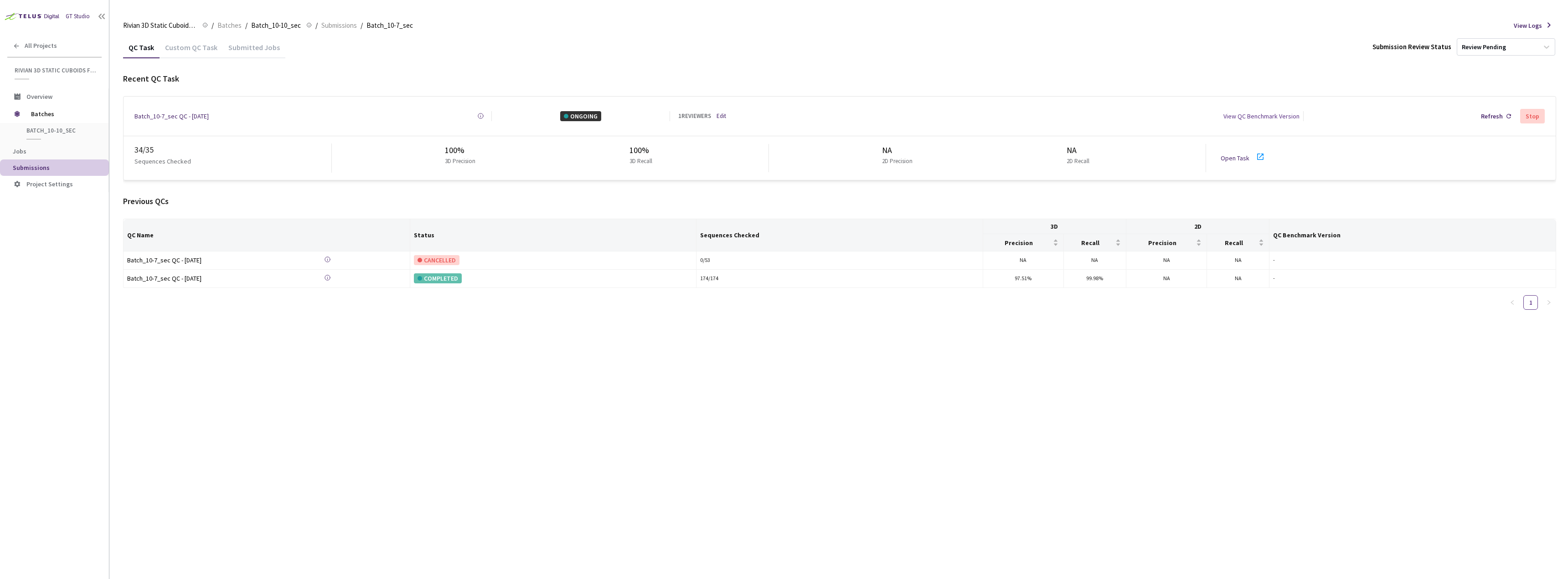
click at [1248, 154] on link "Open Task" at bounding box center [1234, 158] width 29 height 8
